Goal: Information Seeking & Learning: Understand process/instructions

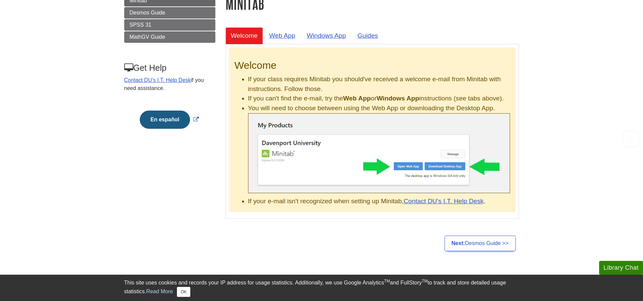
scroll to position [101, 0]
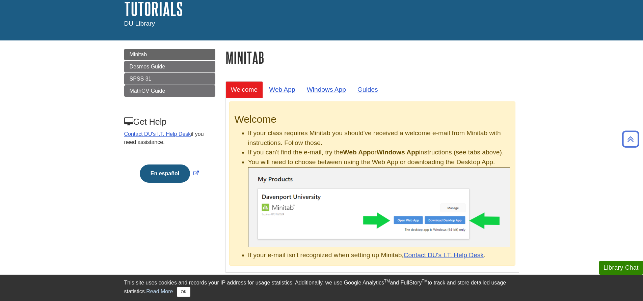
scroll to position [34, 0]
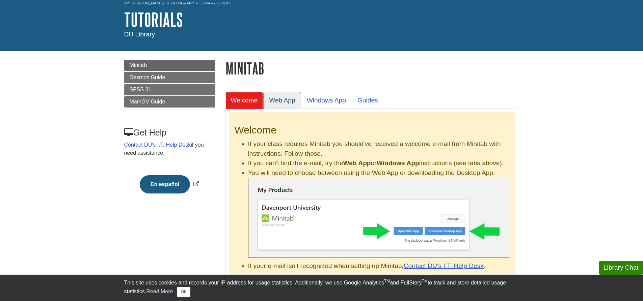
click at [286, 107] on link "Web App" at bounding box center [281, 100] width 37 height 17
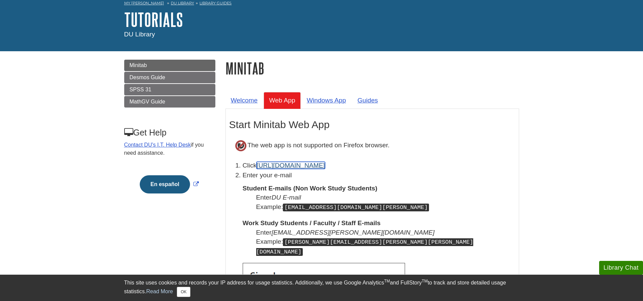
click at [283, 164] on link "[URL][DOMAIN_NAME]" at bounding box center [290, 165] width 68 height 7
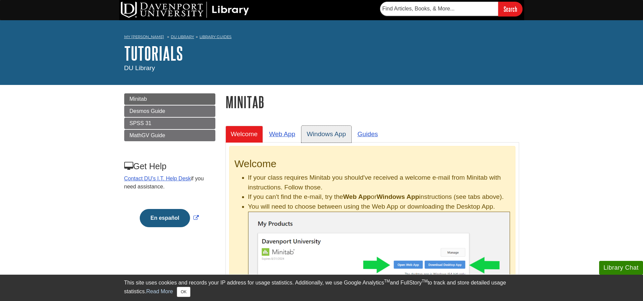
click at [310, 130] on link "Windows App" at bounding box center [326, 134] width 50 height 17
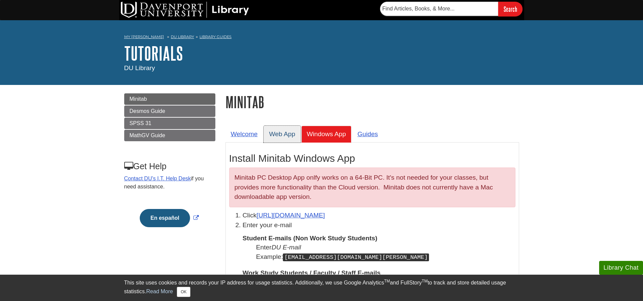
click at [294, 133] on link "Web App" at bounding box center [281, 134] width 37 height 17
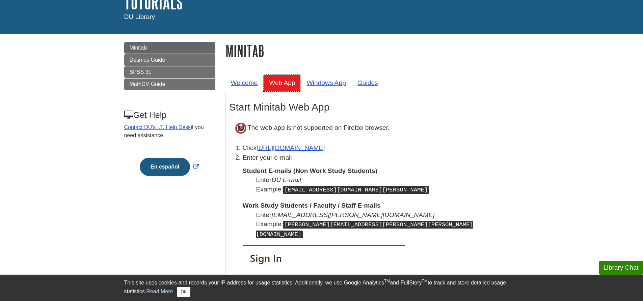
scroll to position [101, 0]
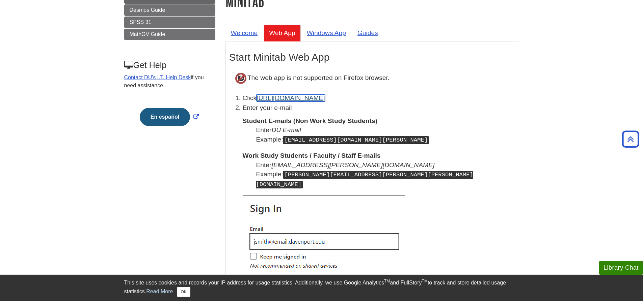
click at [284, 96] on link "[URL][DOMAIN_NAME]" at bounding box center [290, 97] width 68 height 7
